Goal: Information Seeking & Learning: Find specific fact

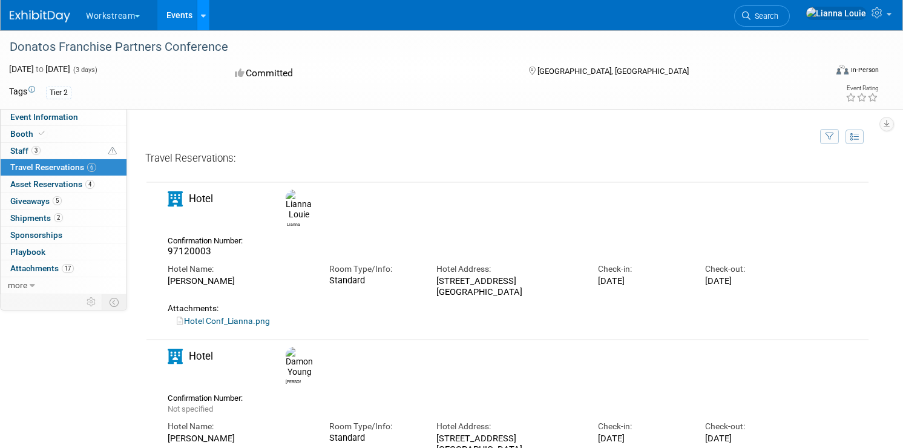
click at [206, 22] on link at bounding box center [203, 15] width 13 height 30
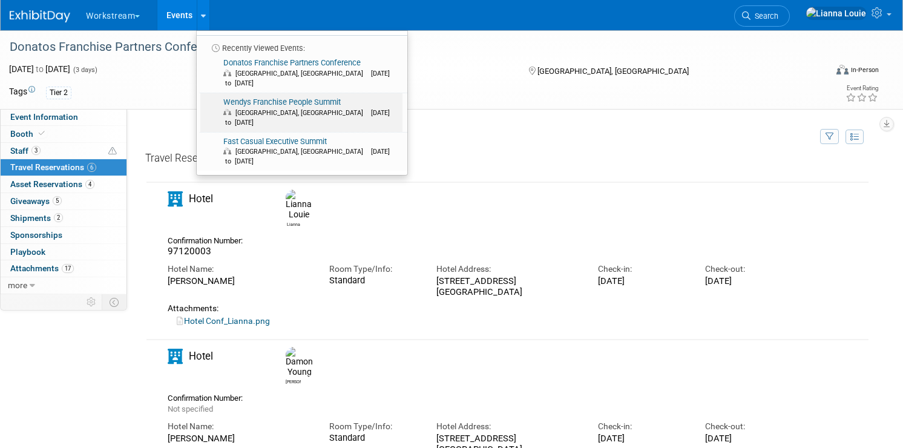
click at [254, 93] on link "Wendys Franchise People Summit Dublin, OH Oct 7, 2025 to Oct 8, 2025" at bounding box center [301, 112] width 202 height 39
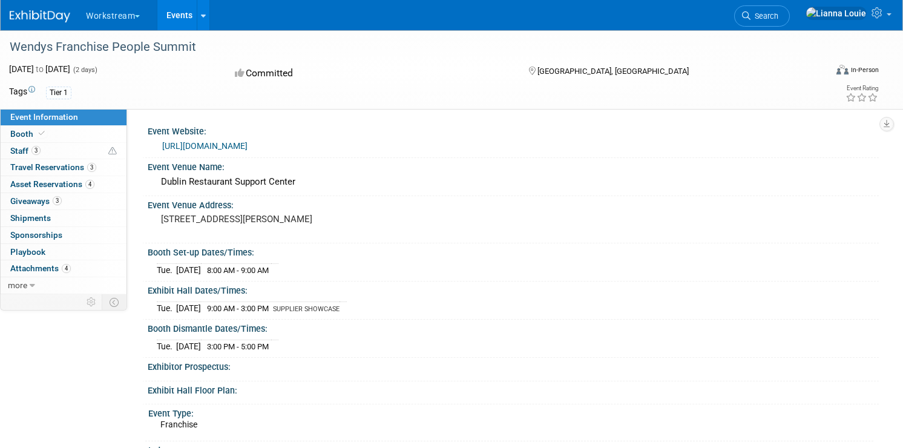
drag, startPoint x: 157, startPoint y: 219, endPoint x: 255, endPoint y: 231, distance: 99.4
click at [255, 231] on div "[STREET_ADDRESS][PERSON_NAME]" at bounding box center [300, 225] width 286 height 28
copy pre "[STREET_ADDRESS][PERSON_NAME]"
click at [86, 165] on span "Travel Reservations 3" at bounding box center [53, 167] width 86 height 10
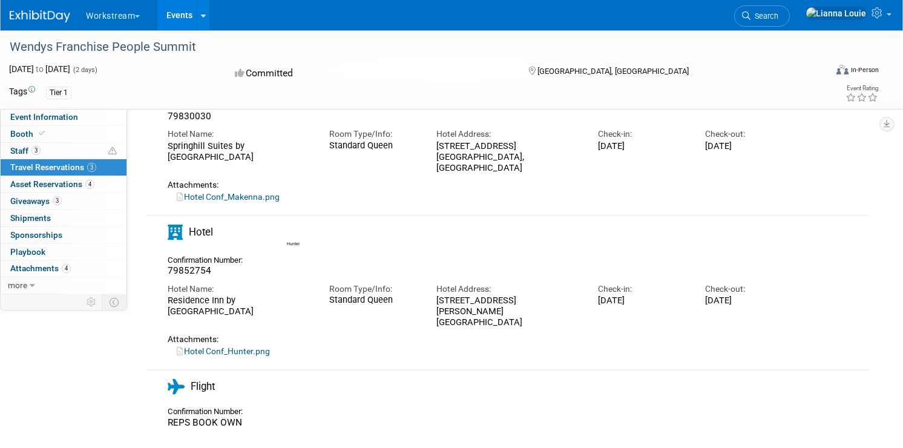
scroll to position [120, 0]
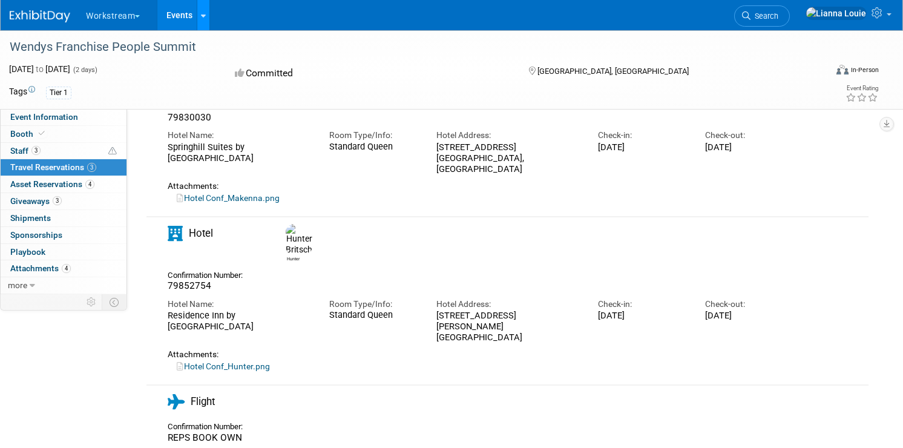
click at [204, 22] on link at bounding box center [203, 15] width 13 height 30
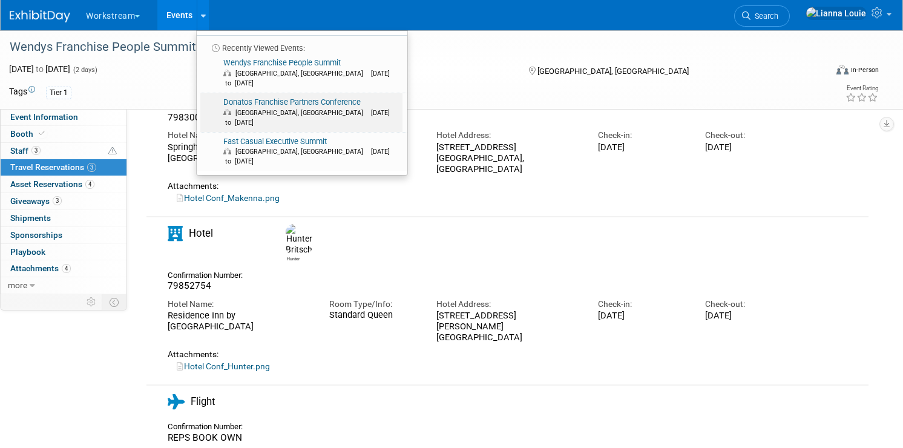
click at [254, 93] on link "Donatos Franchise Partners Conference [GEOGRAPHIC_DATA], [GEOGRAPHIC_DATA] [DAT…" at bounding box center [301, 112] width 202 height 39
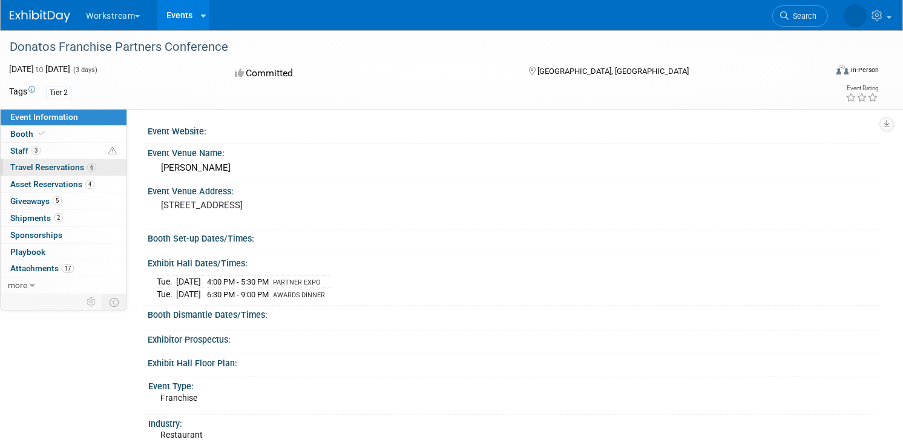
click at [73, 168] on span "Travel Reservations 6" at bounding box center [53, 167] width 86 height 10
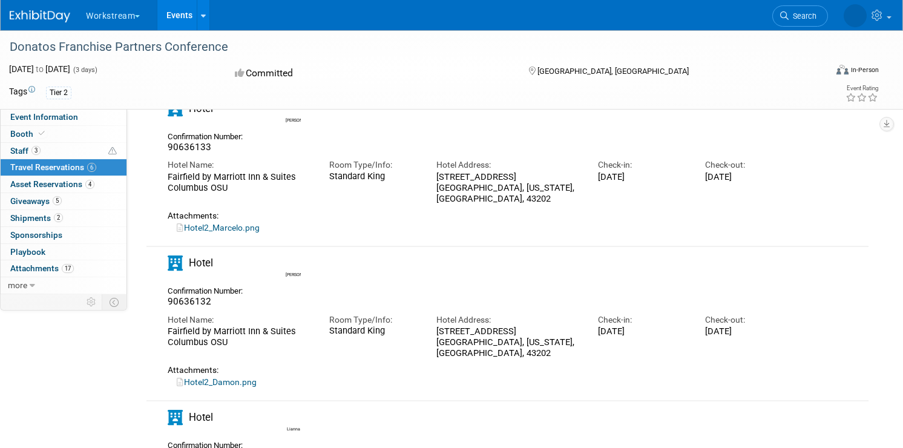
scroll to position [82, 0]
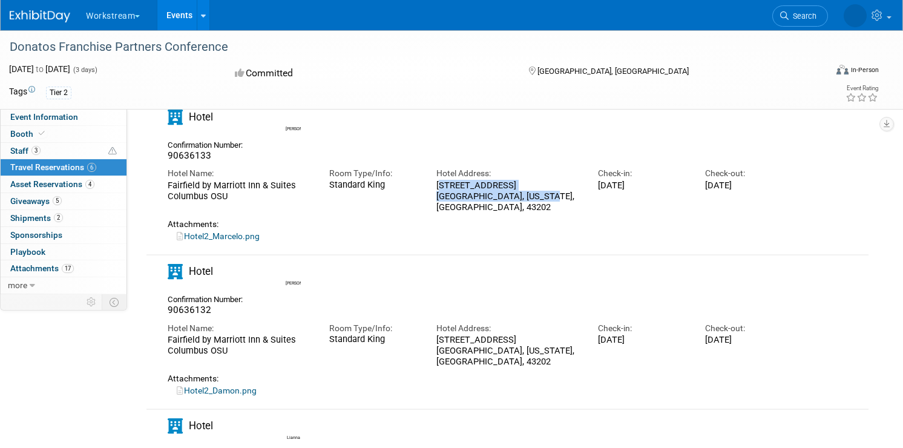
drag, startPoint x: 437, startPoint y: 187, endPoint x: 553, endPoint y: 202, distance: 117.1
click at [553, 202] on div "3031 Olentangy River Road Columbus, Ohio, USA, 43202" at bounding box center [508, 210] width 143 height 33
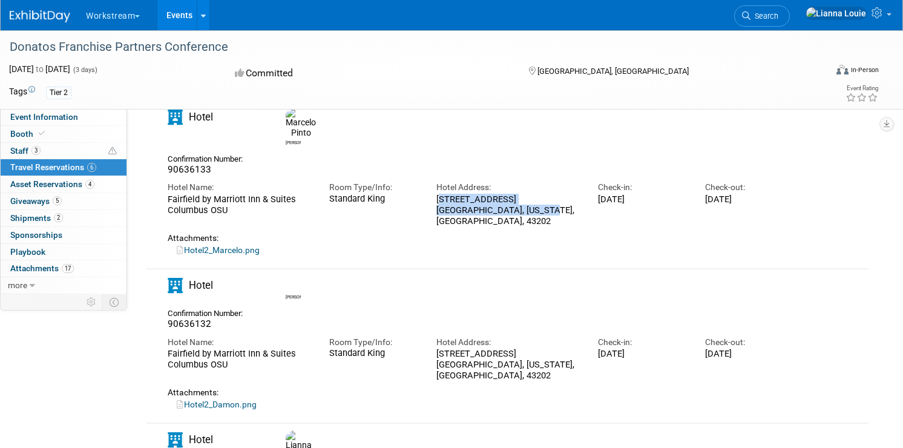
copy div "3031 Olentangy River Road Columbus, Ohio, USA, 43202"
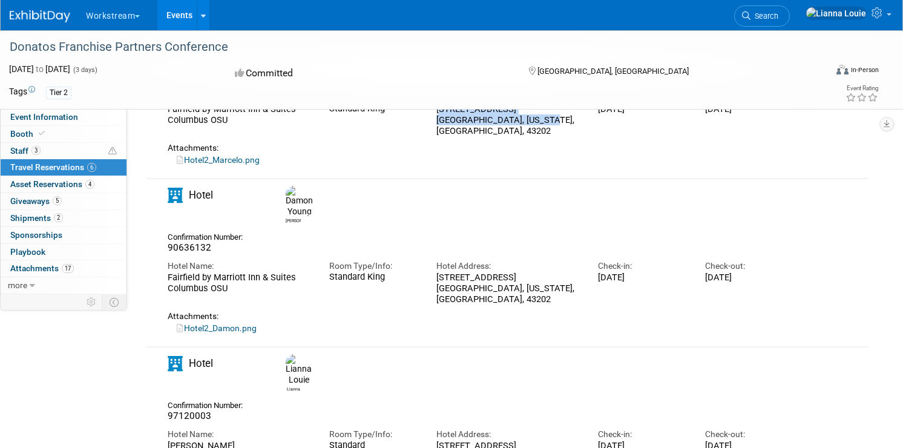
scroll to position [188, 0]
